Goal: Use online tool/utility: Utilize a website feature to perform a specific function

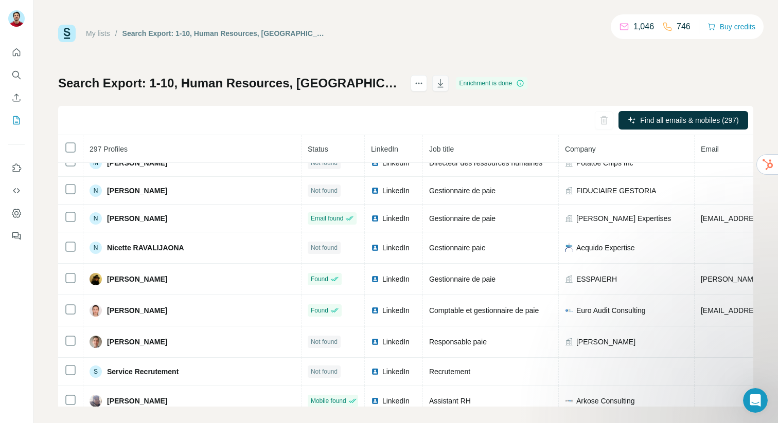
scroll to position [1902, 0]
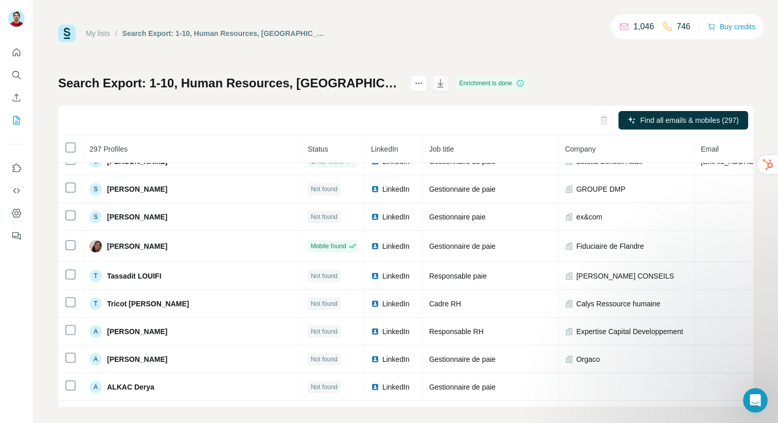
click at [445, 86] on icon "button" at bounding box center [440, 83] width 10 height 10
click at [570, 54] on div "My lists / Search Export: 1-10, Human Resources, [GEOGRAPHIC_DATA], [GEOGRAPHIC…" at bounding box center [405, 216] width 695 height 382
click at [19, 85] on nav at bounding box center [16, 86] width 16 height 86
click at [16, 75] on icon "Search" at bounding box center [16, 75] width 10 height 10
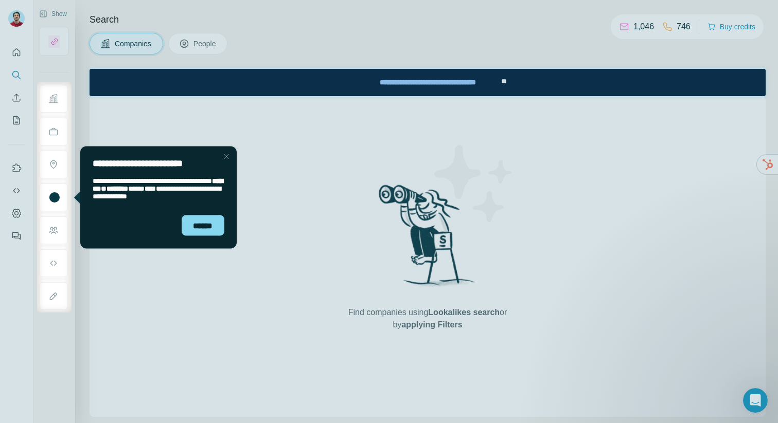
click at [221, 158] on div "Close Step" at bounding box center [226, 156] width 12 height 12
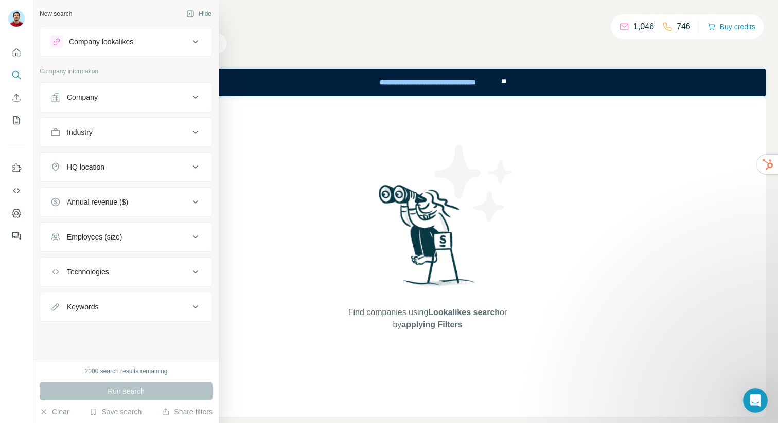
click at [97, 48] on button "Company lookalikes" at bounding box center [126, 41] width 172 height 25
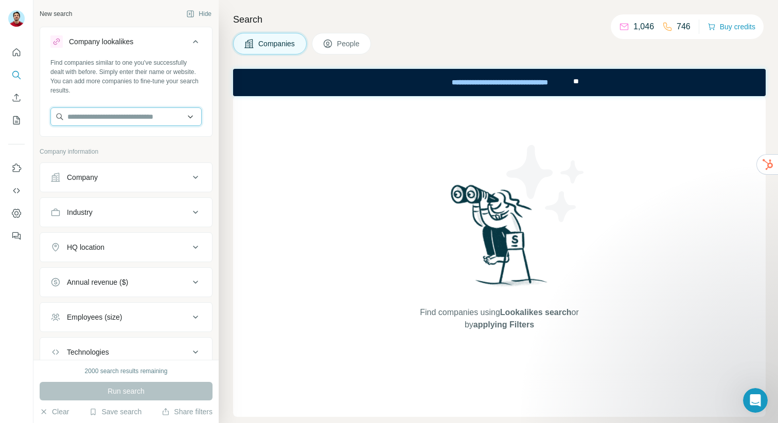
click at [91, 111] on input "text" at bounding box center [125, 116] width 151 height 19
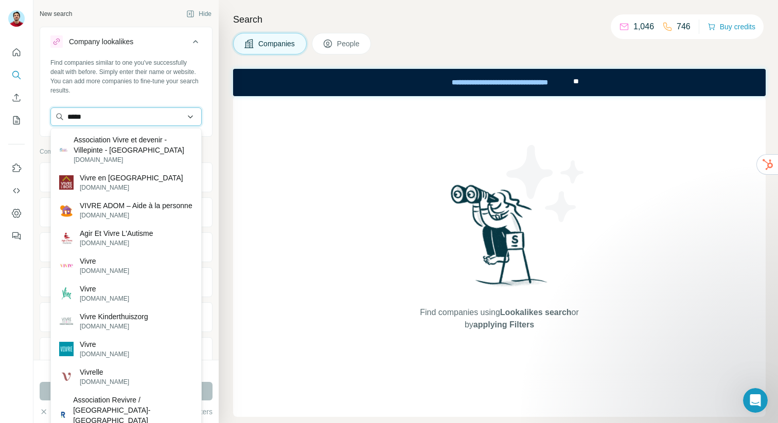
click at [124, 116] on input "*****" at bounding box center [125, 116] width 151 height 19
paste input "text"
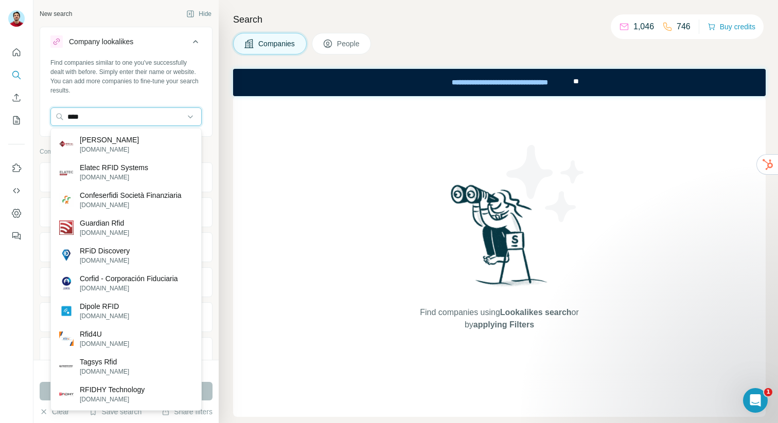
type input "****"
click at [276, 175] on div "Find companies using Lookalikes search or by applying Filters" at bounding box center [499, 256] width 532 height 321
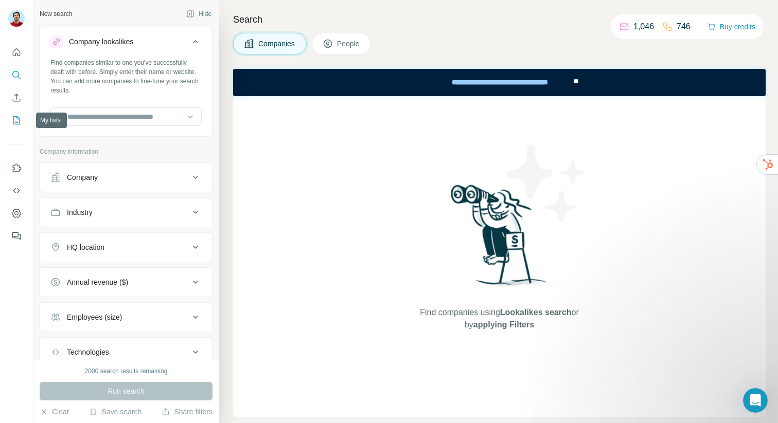
click at [12, 119] on icon "My lists" at bounding box center [16, 120] width 10 height 10
